Goal: Information Seeking & Learning: Learn about a topic

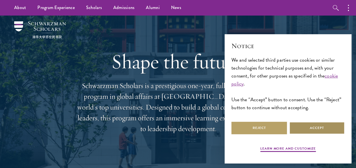
click at [302, 133] on button "Accept" at bounding box center [317, 128] width 56 height 13
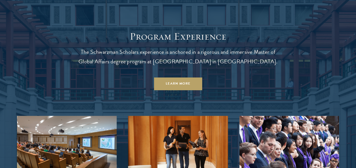
scroll to position [455, 0]
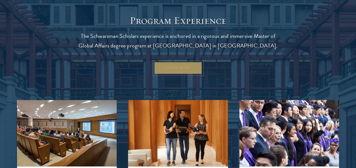
click at [192, 67] on link "Learn More" at bounding box center [178, 68] width 48 height 13
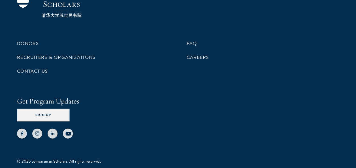
scroll to position [1728, 0]
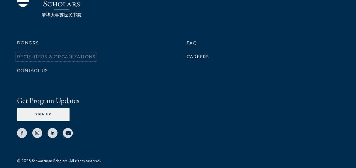
click at [74, 54] on link "Recruiters & Organizations" at bounding box center [56, 57] width 78 height 7
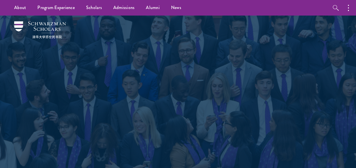
scroll to position [147, 0]
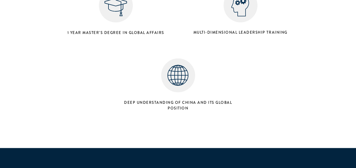
scroll to position [283, 0]
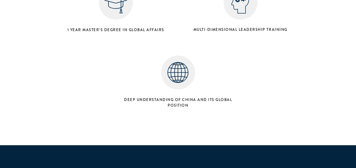
click at [121, 5] on img at bounding box center [116, 3] width 34 height 34
click at [115, 12] on img at bounding box center [116, 3] width 34 height 34
click at [118, 6] on img at bounding box center [116, 3] width 34 height 34
